Goal: Information Seeking & Learning: Check status

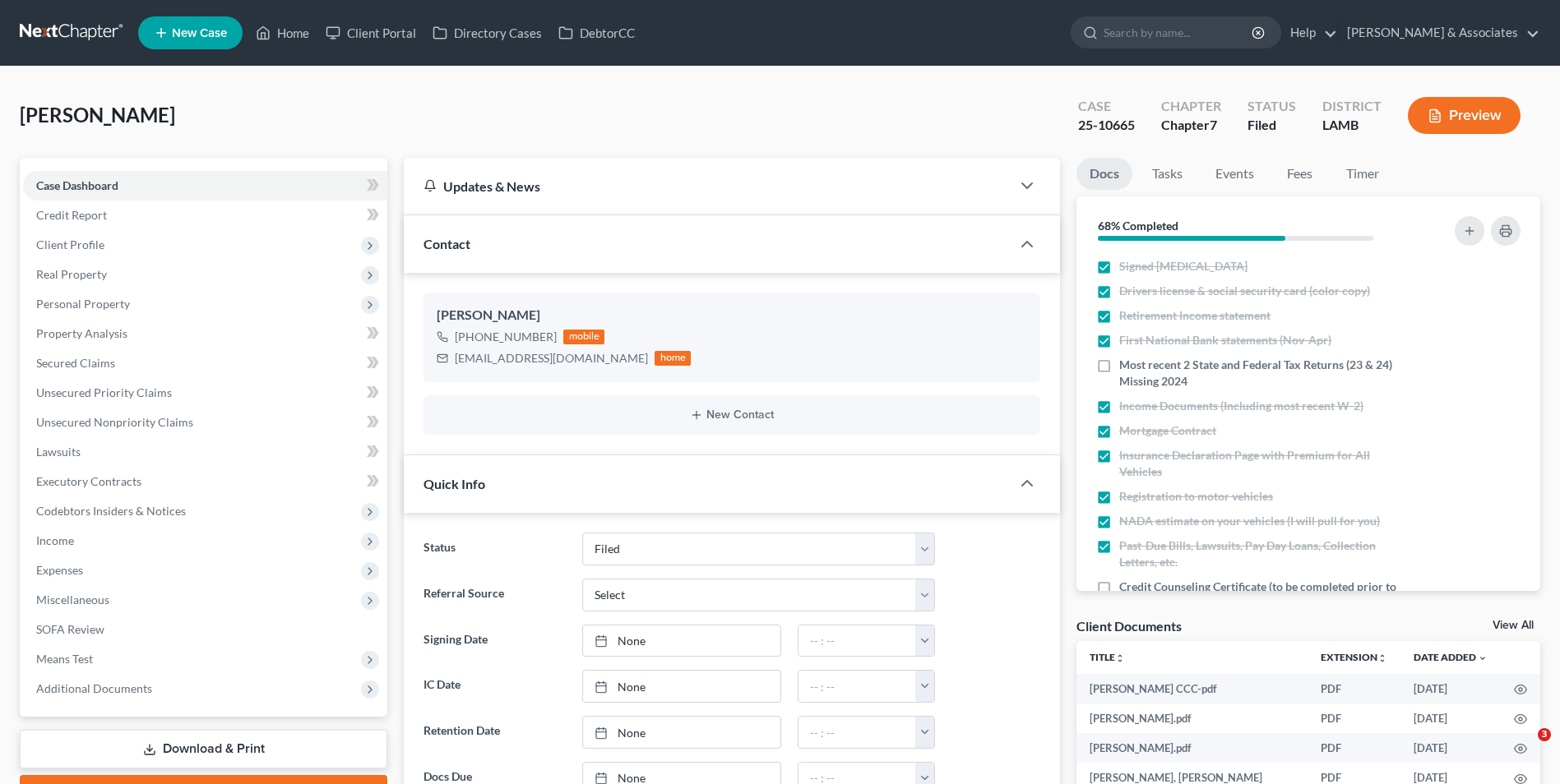
select select "8"
select select "0"
click at [276, 30] on link "Home" at bounding box center [282, 33] width 70 height 30
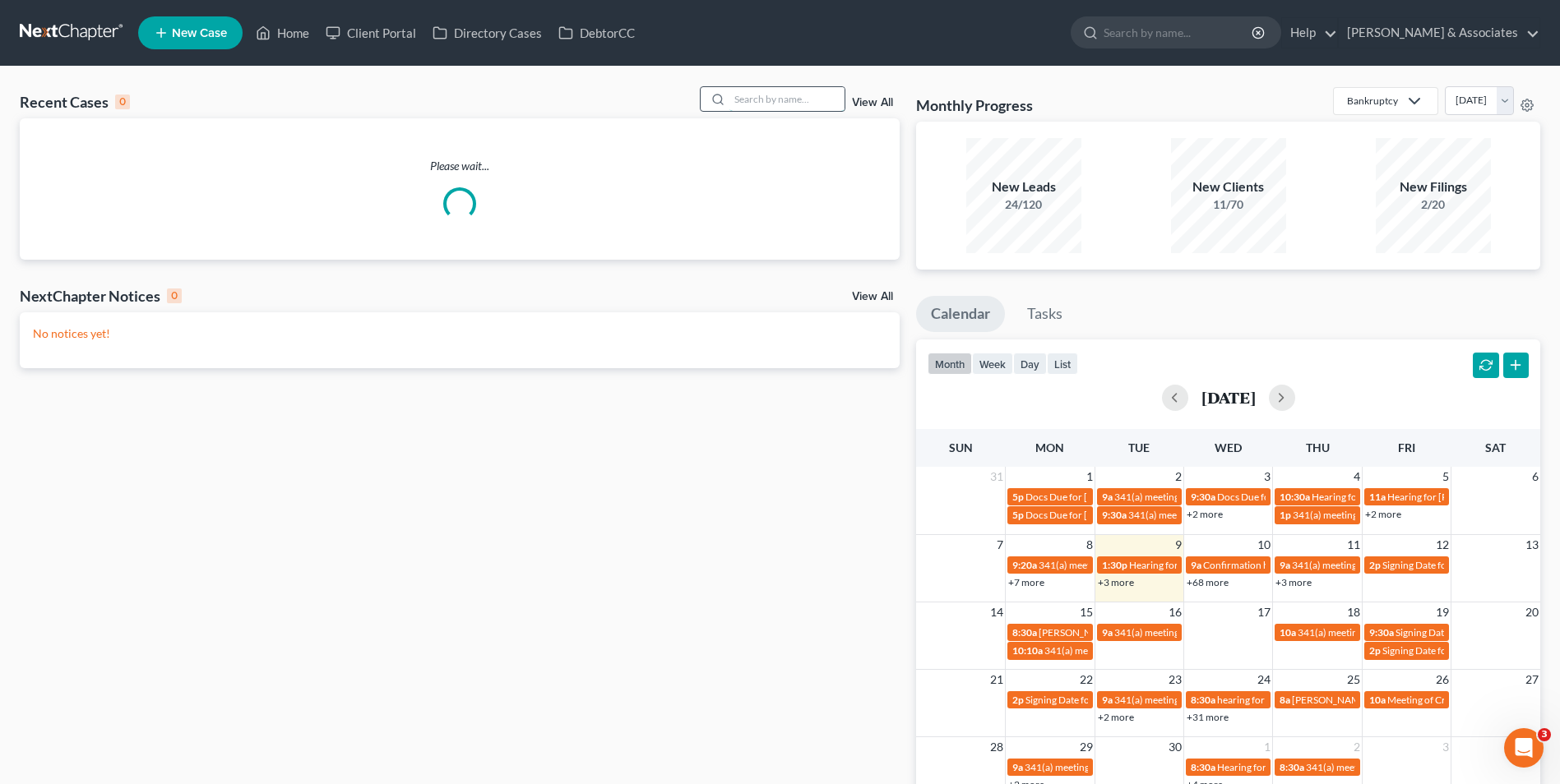
click at [770, 96] on input "search" at bounding box center [787, 99] width 115 height 24
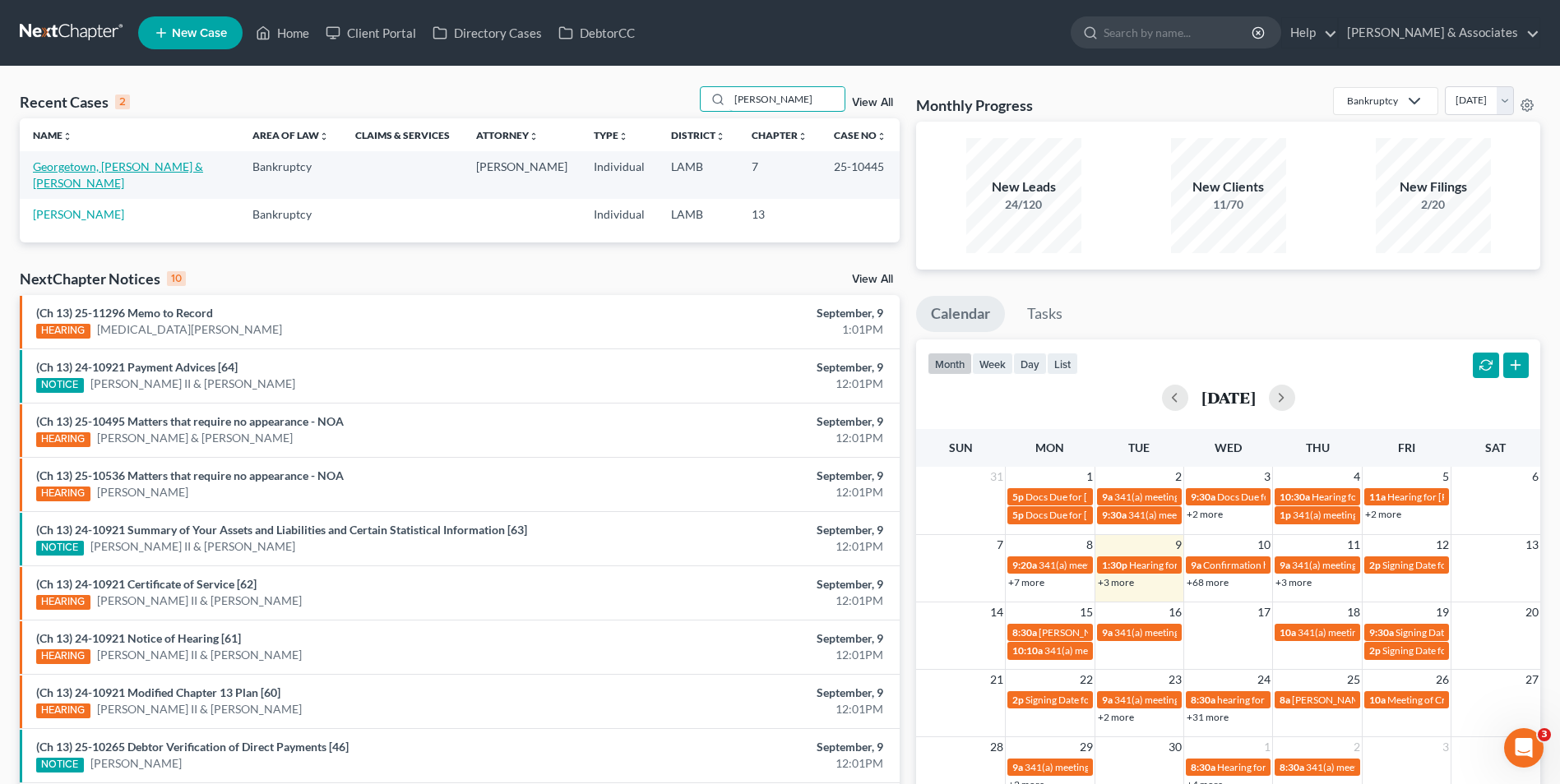
type input "[PERSON_NAME]"
click at [119, 160] on link "Georgetown, [PERSON_NAME] & [PERSON_NAME]" at bounding box center [118, 174] width 170 height 31
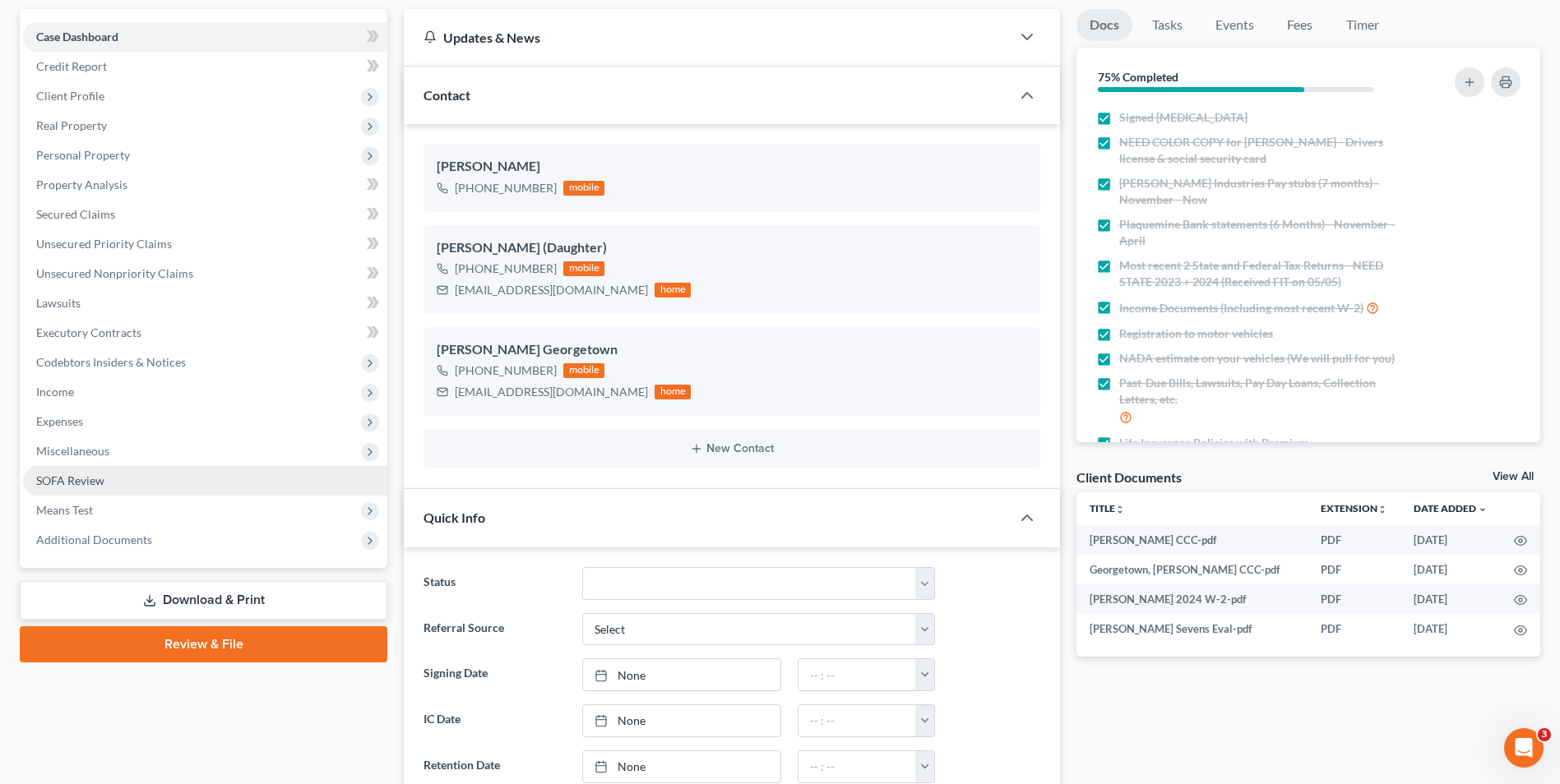
scroll to position [164, 0]
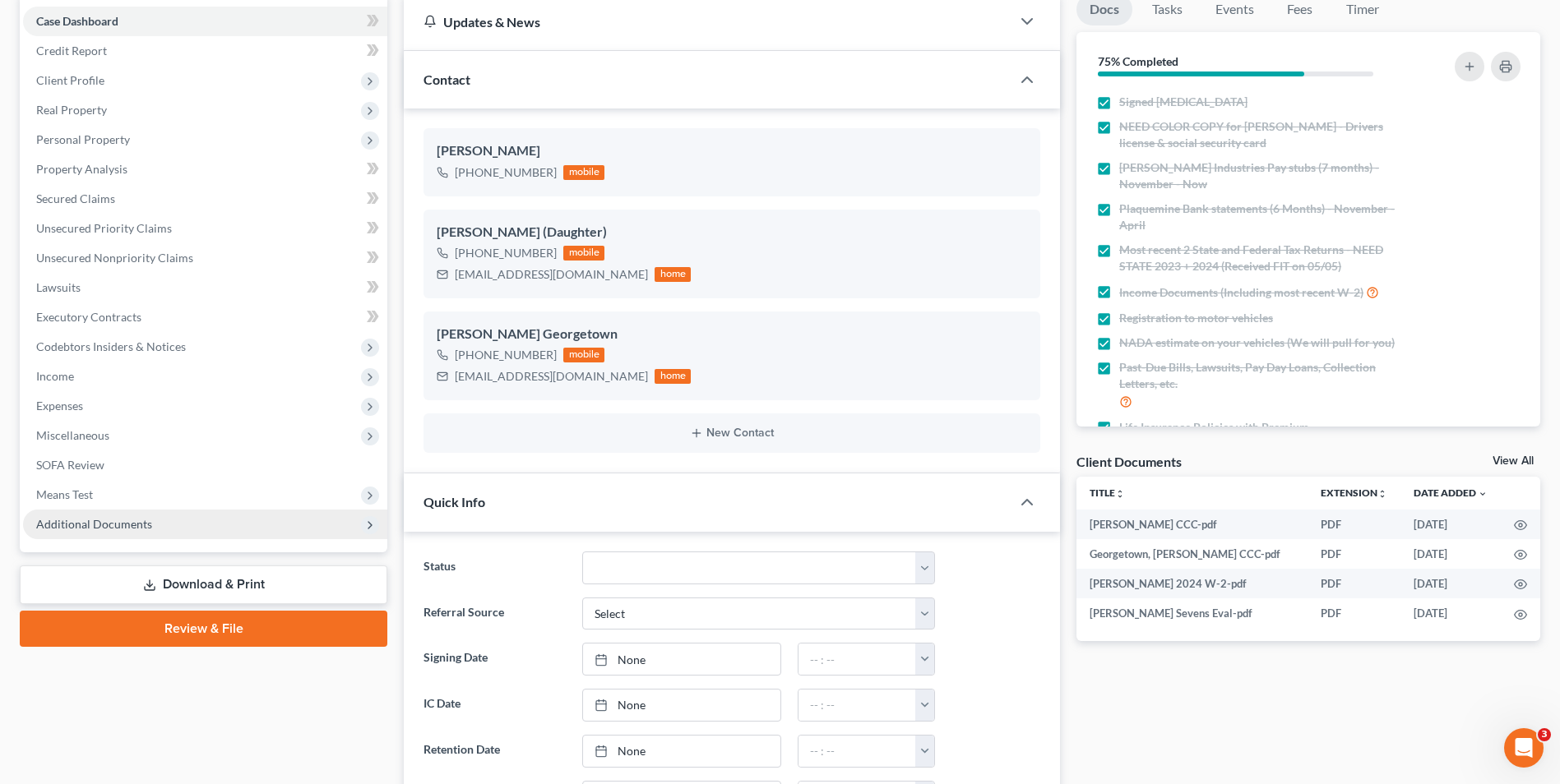
click at [251, 522] on span "Additional Documents" at bounding box center [205, 524] width 364 height 30
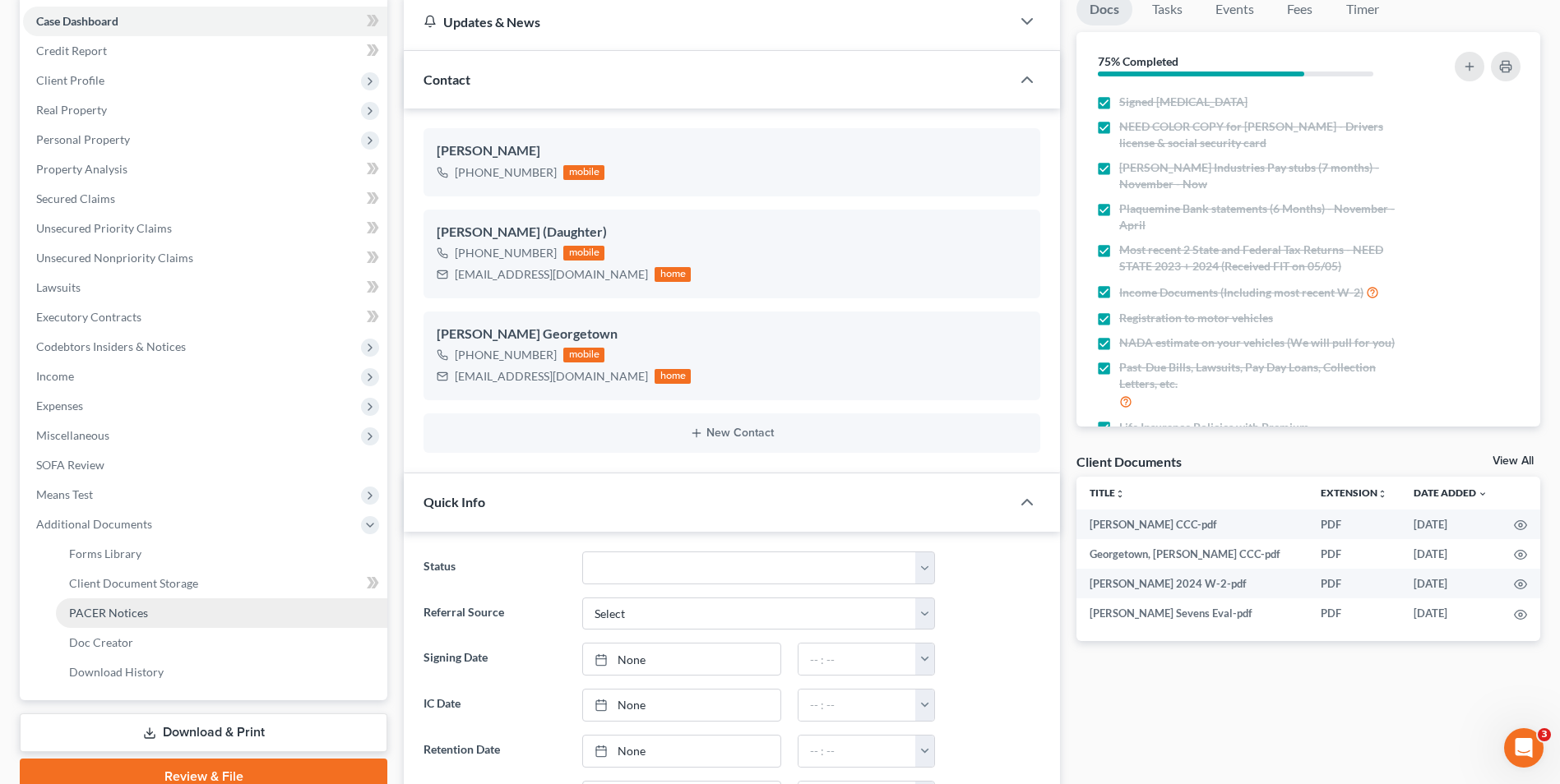
click at [226, 615] on link "PACER Notices" at bounding box center [222, 613] width 331 height 30
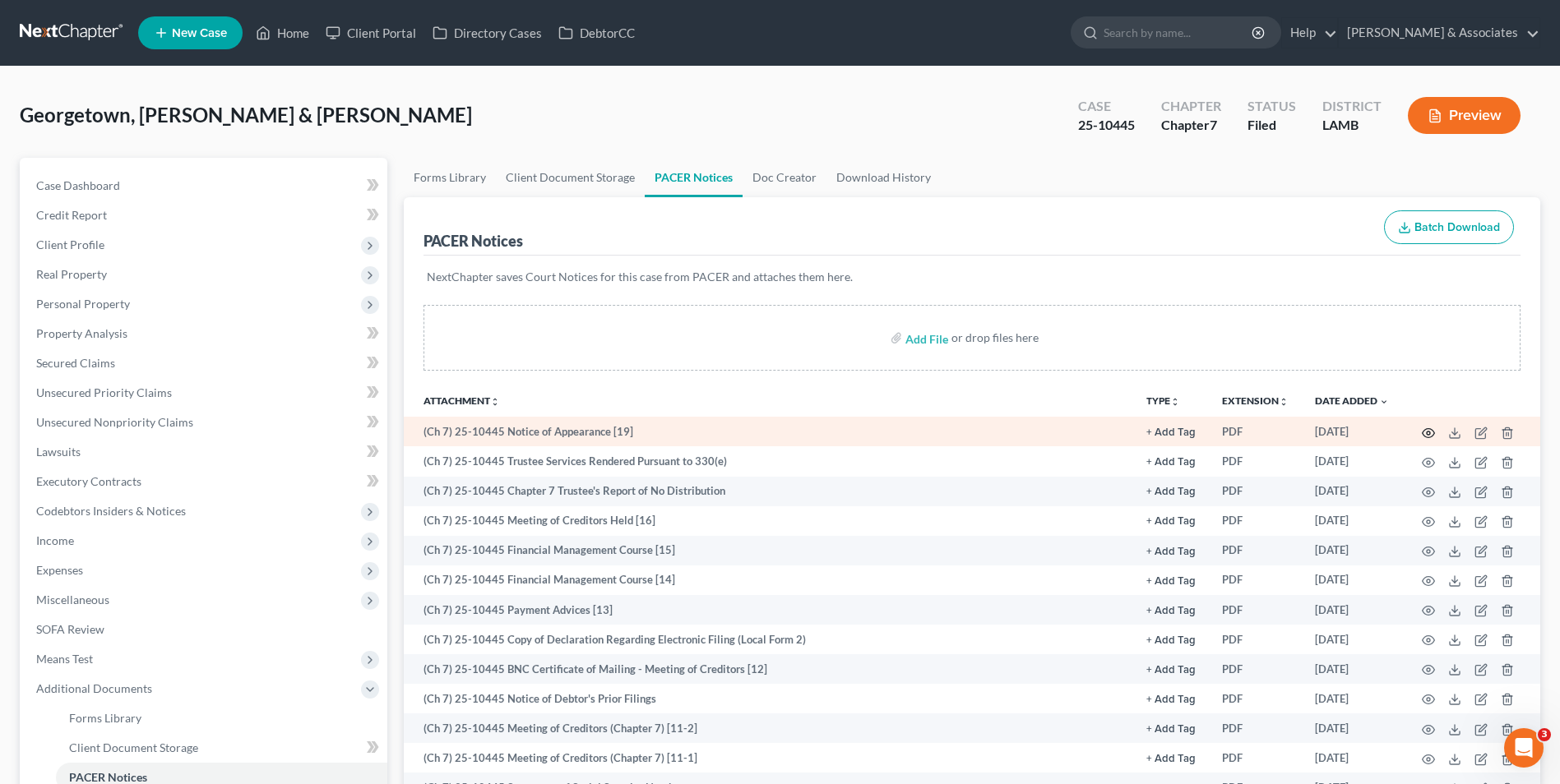
click at [1423, 434] on icon "button" at bounding box center [1428, 433] width 12 height 9
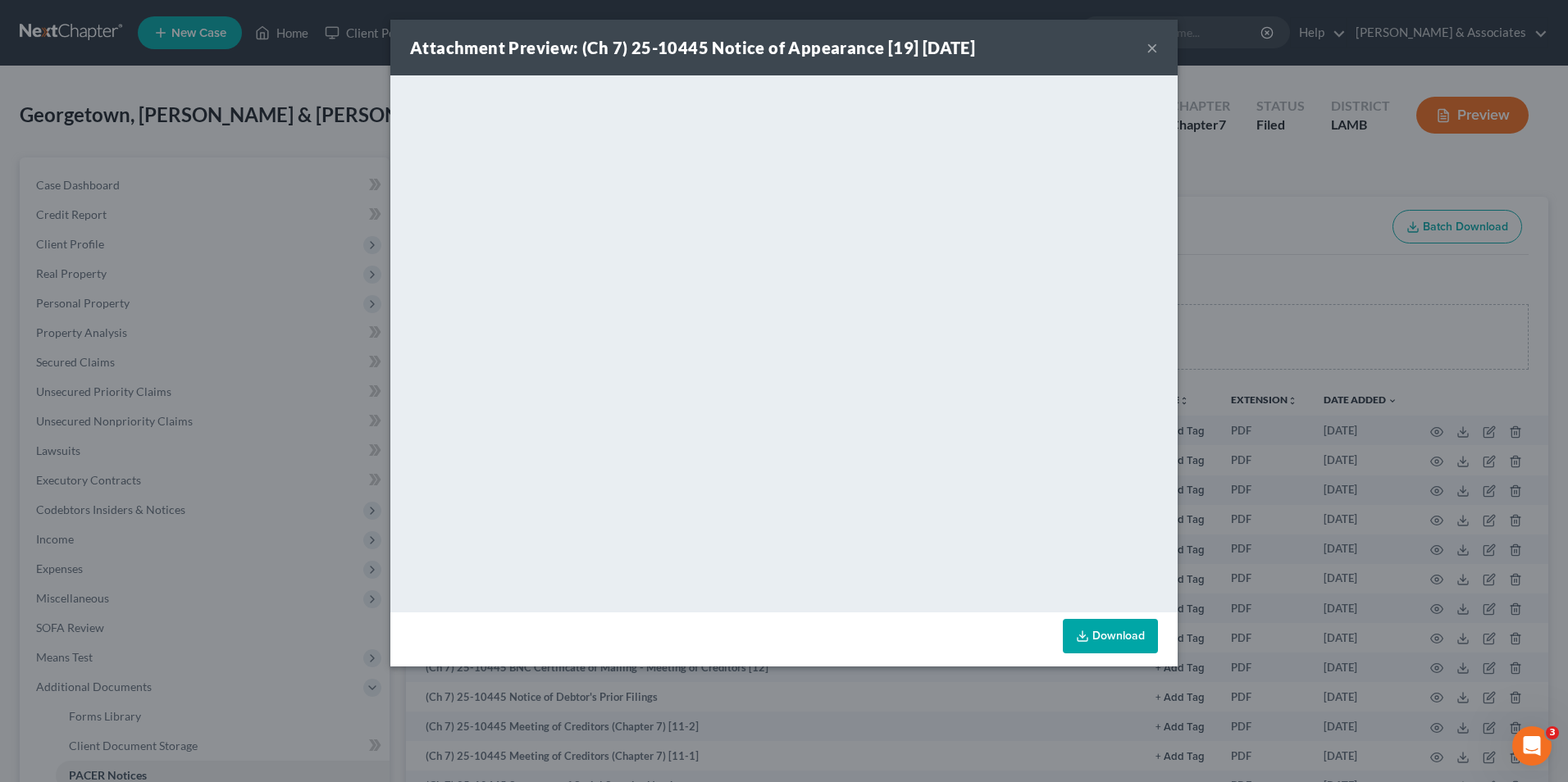
click at [1155, 44] on button "×" at bounding box center [1152, 48] width 12 height 20
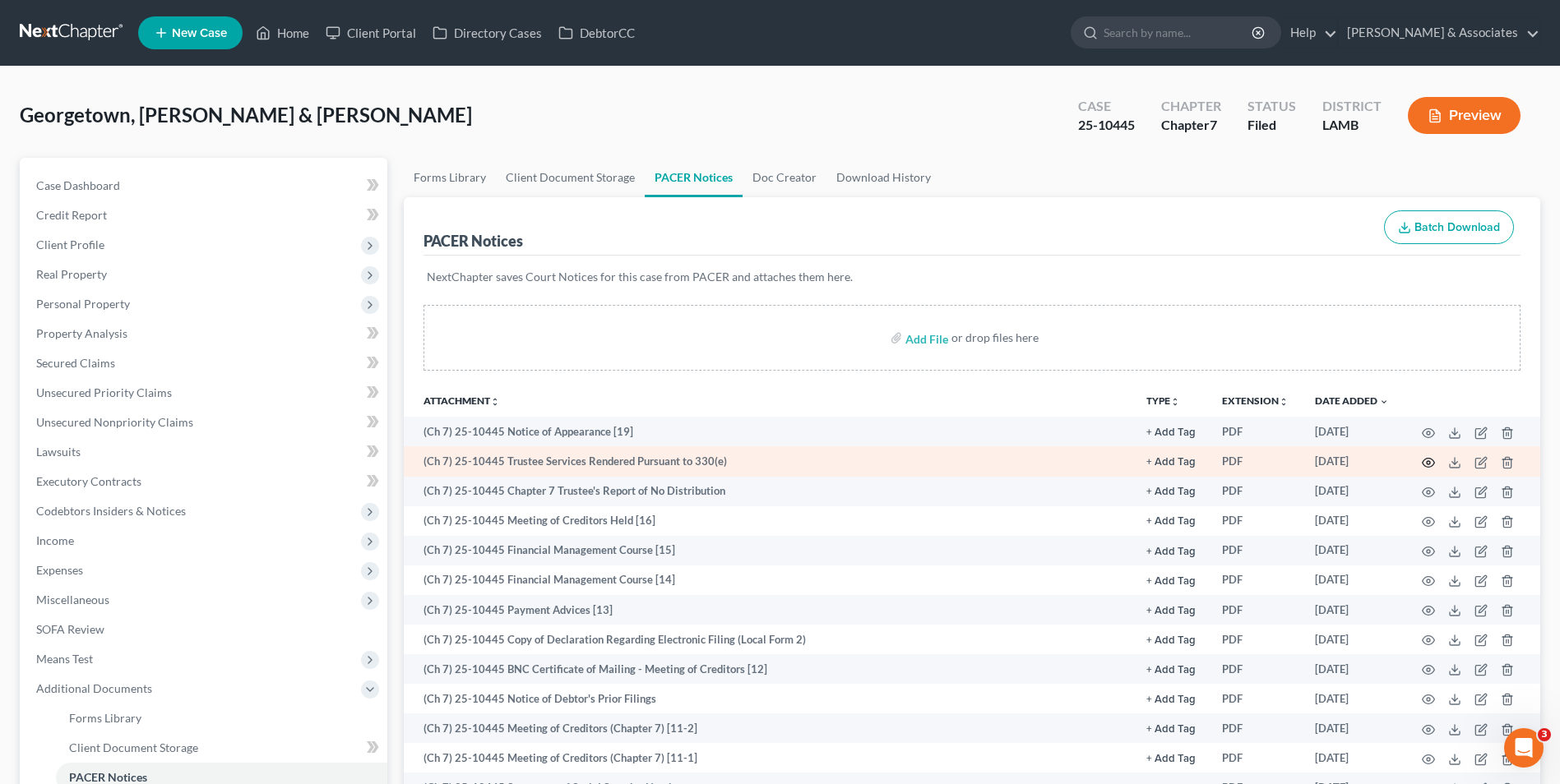
click at [1420, 461] on td at bounding box center [1471, 461] width 139 height 30
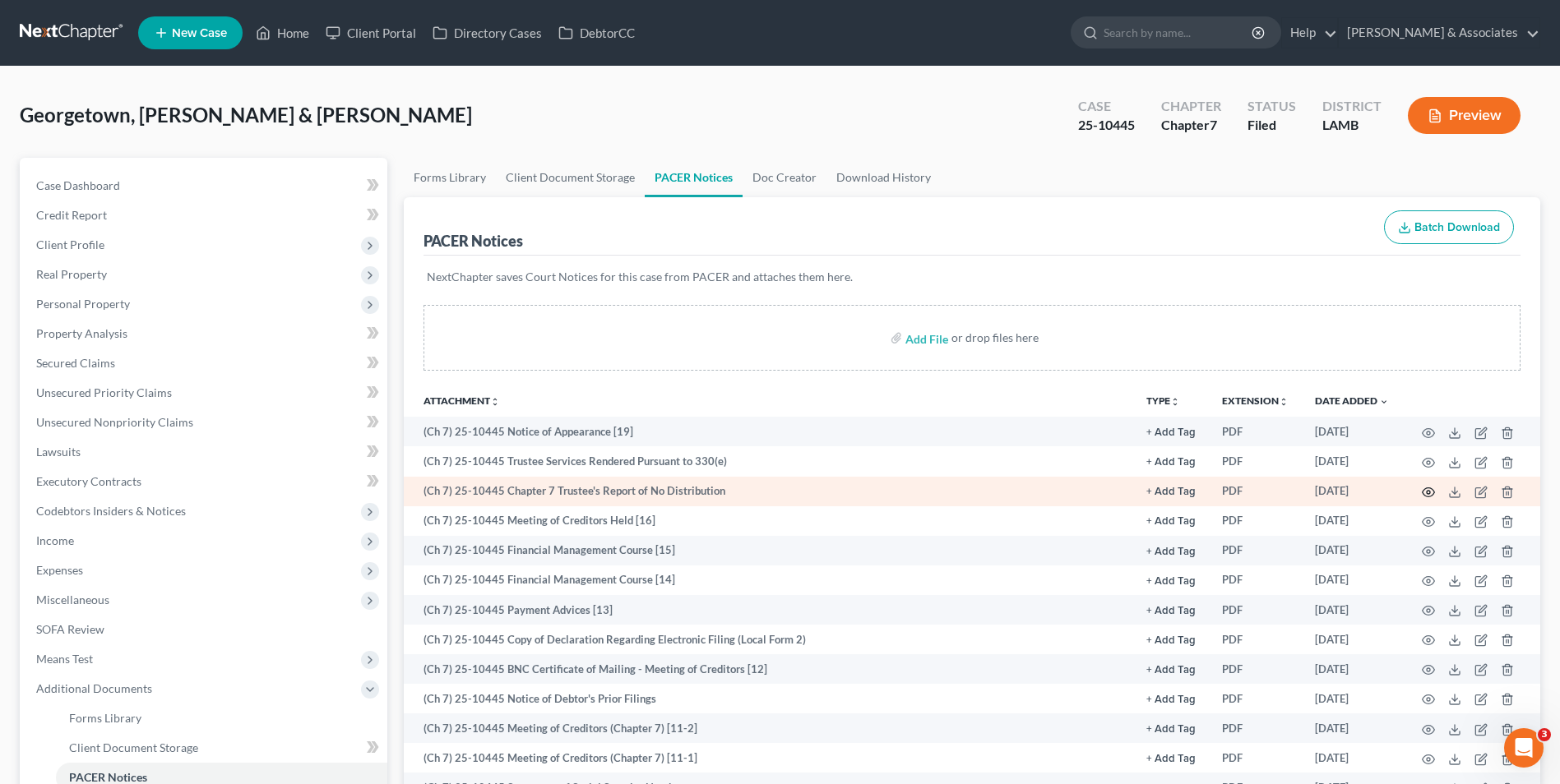
click at [1429, 495] on icon "button" at bounding box center [1428, 492] width 13 height 13
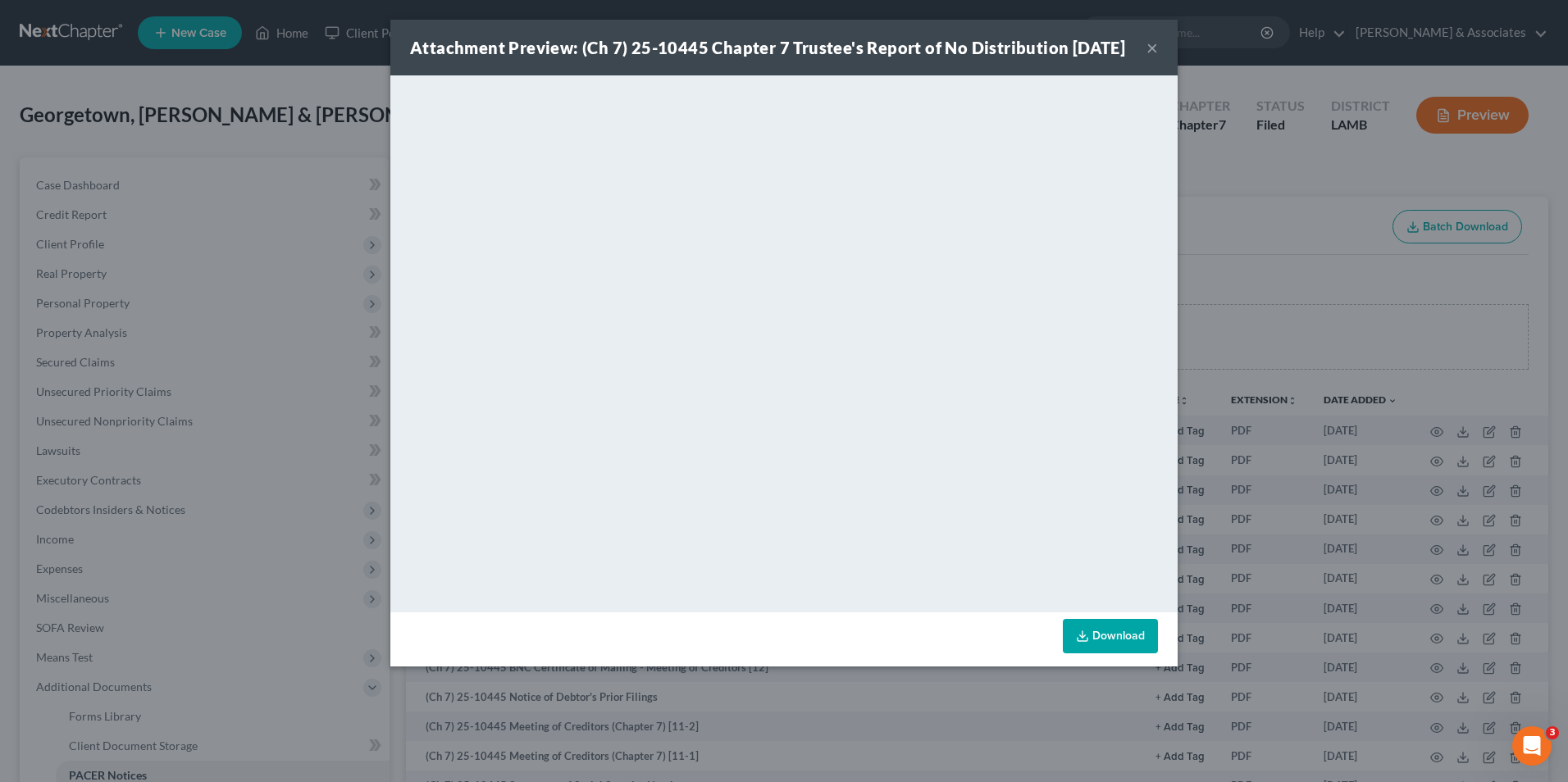
drag, startPoint x: 1152, startPoint y: 58, endPoint x: 1140, endPoint y: 61, distance: 12.4
click at [1144, 62] on div "Attachment Preview: (Ch 7) 25-10445 Chapter 7 Trustee's Report of No Distributi…" at bounding box center [784, 48] width 787 height 56
click at [1149, 58] on button "×" at bounding box center [1152, 48] width 12 height 20
